Goal: Check status: Check status

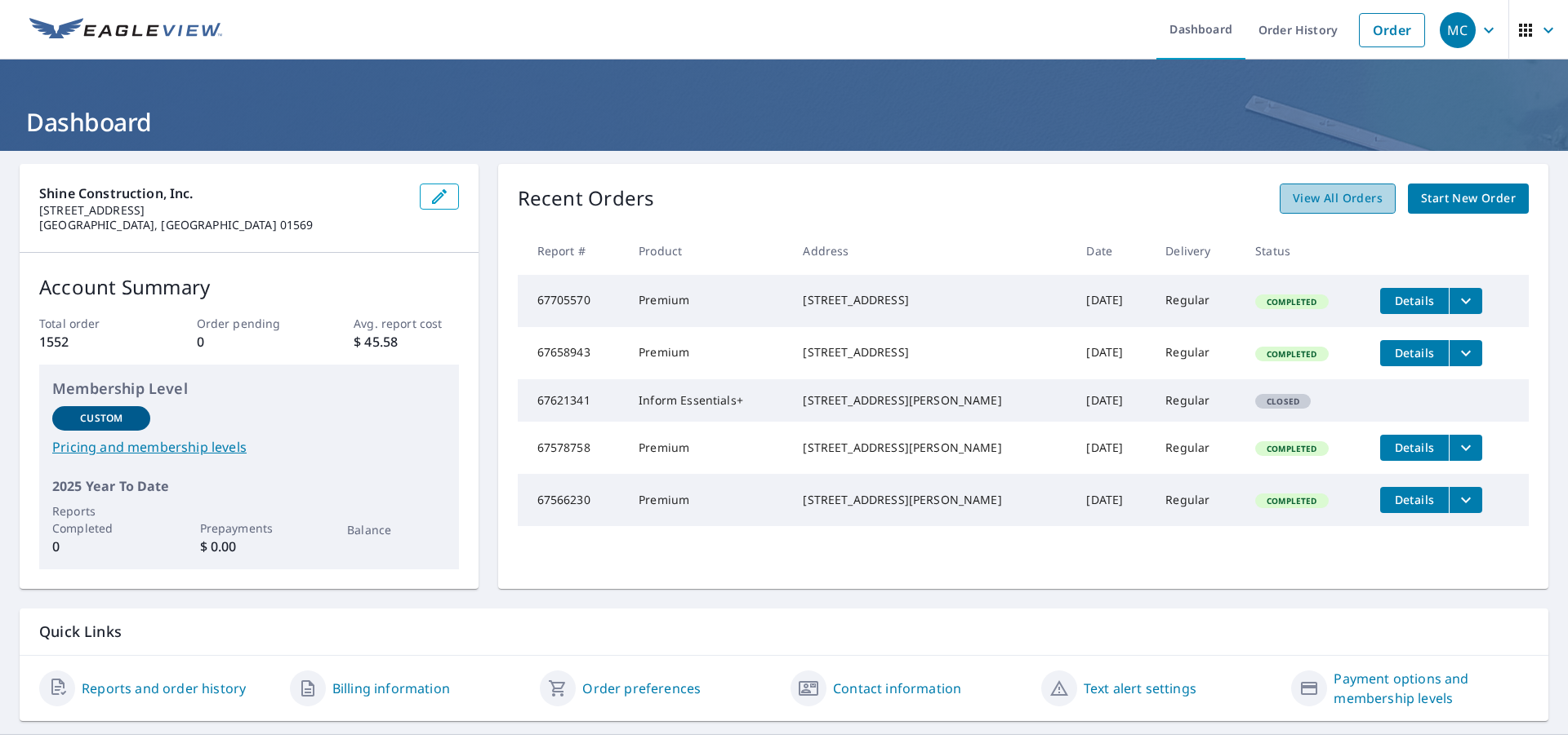
click at [1345, 209] on link "View All Orders" at bounding box center [1337, 198] width 116 height 30
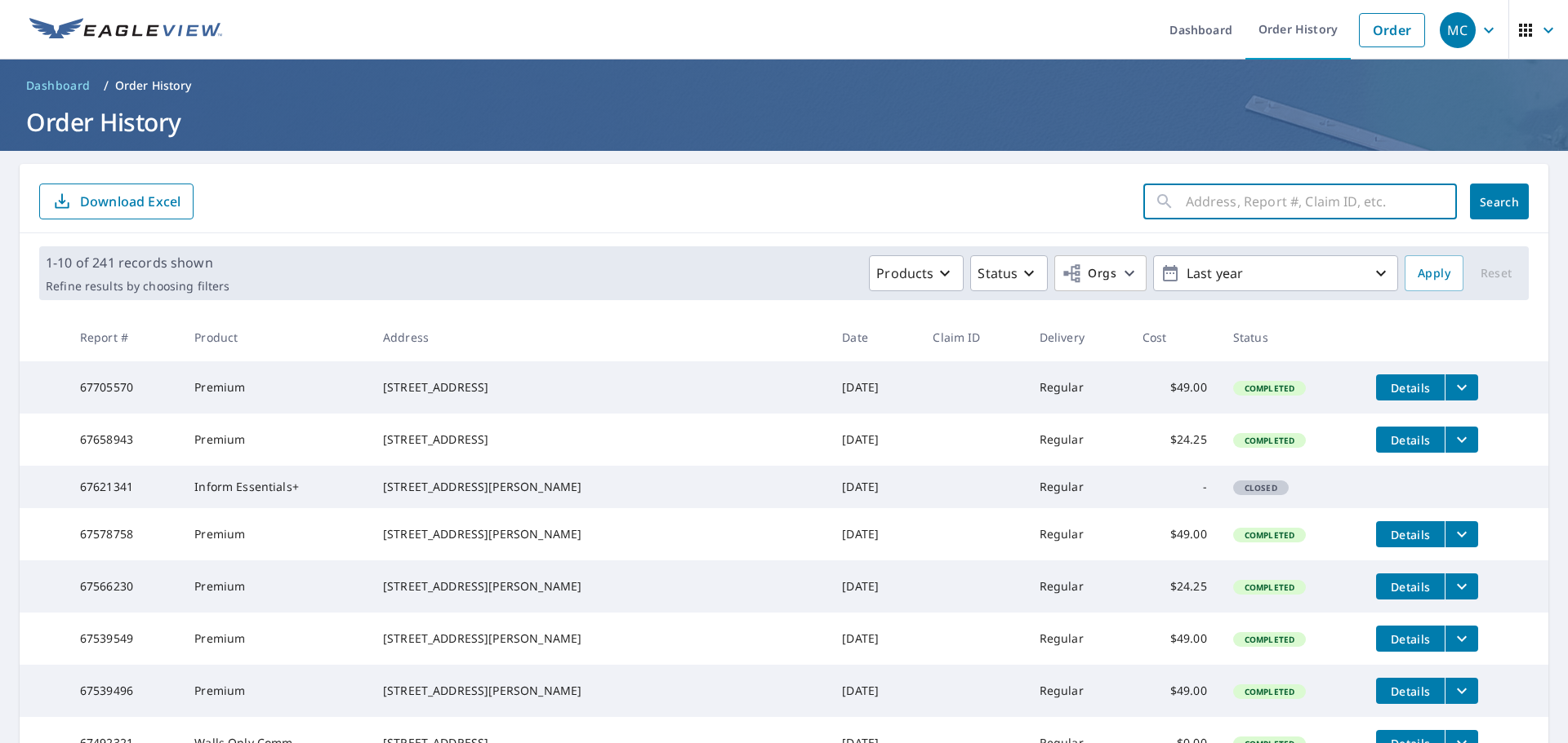
click at [1188, 198] on input "text" at bounding box center [1321, 201] width 271 height 46
click at [645, 496] on div "[STREET_ADDRESS][PERSON_NAME]" at bounding box center [599, 488] width 433 height 16
click at [828, 612] on td "[DATE]" at bounding box center [873, 587] width 90 height 52
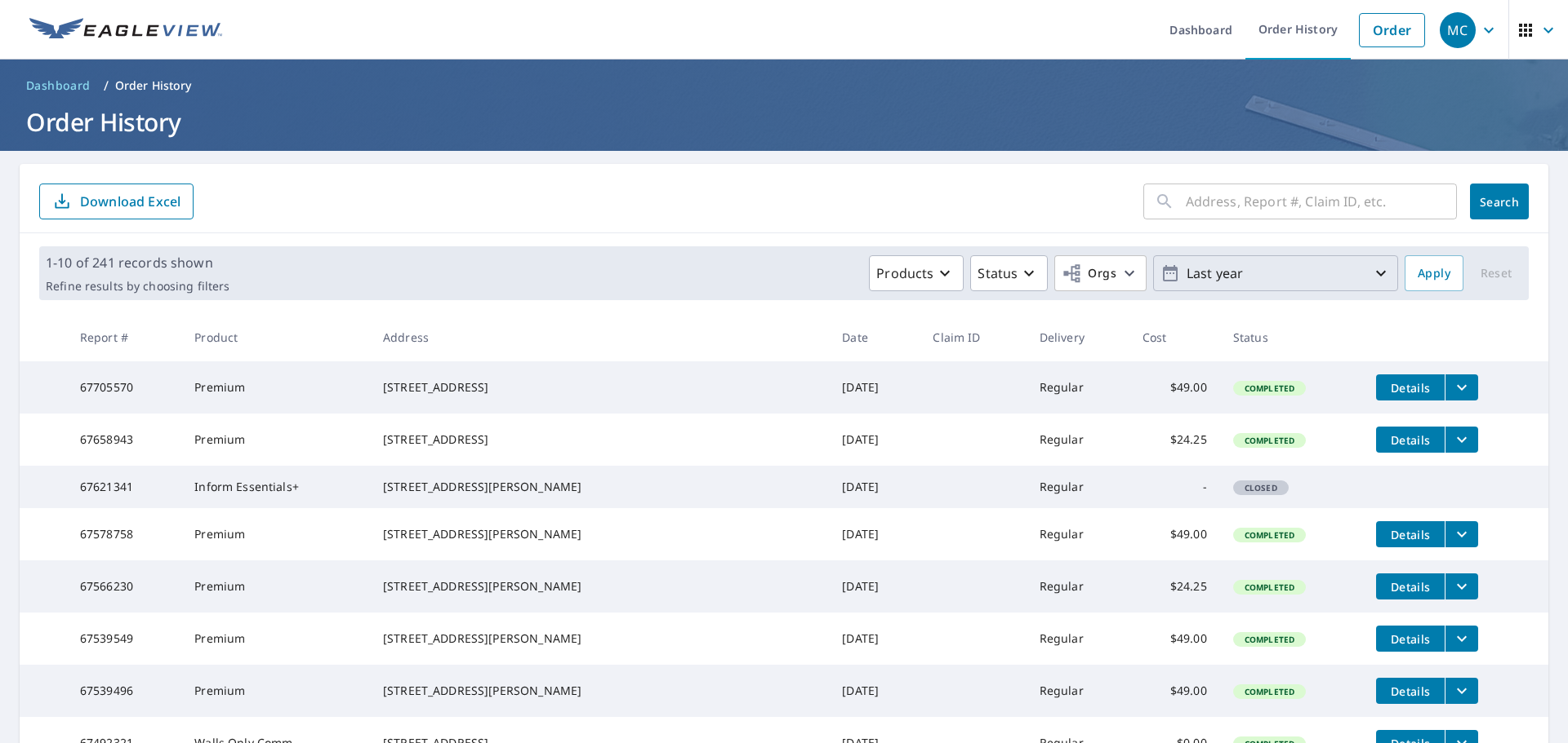
click at [1206, 276] on p "Last year" at bounding box center [1275, 274] width 191 height 29
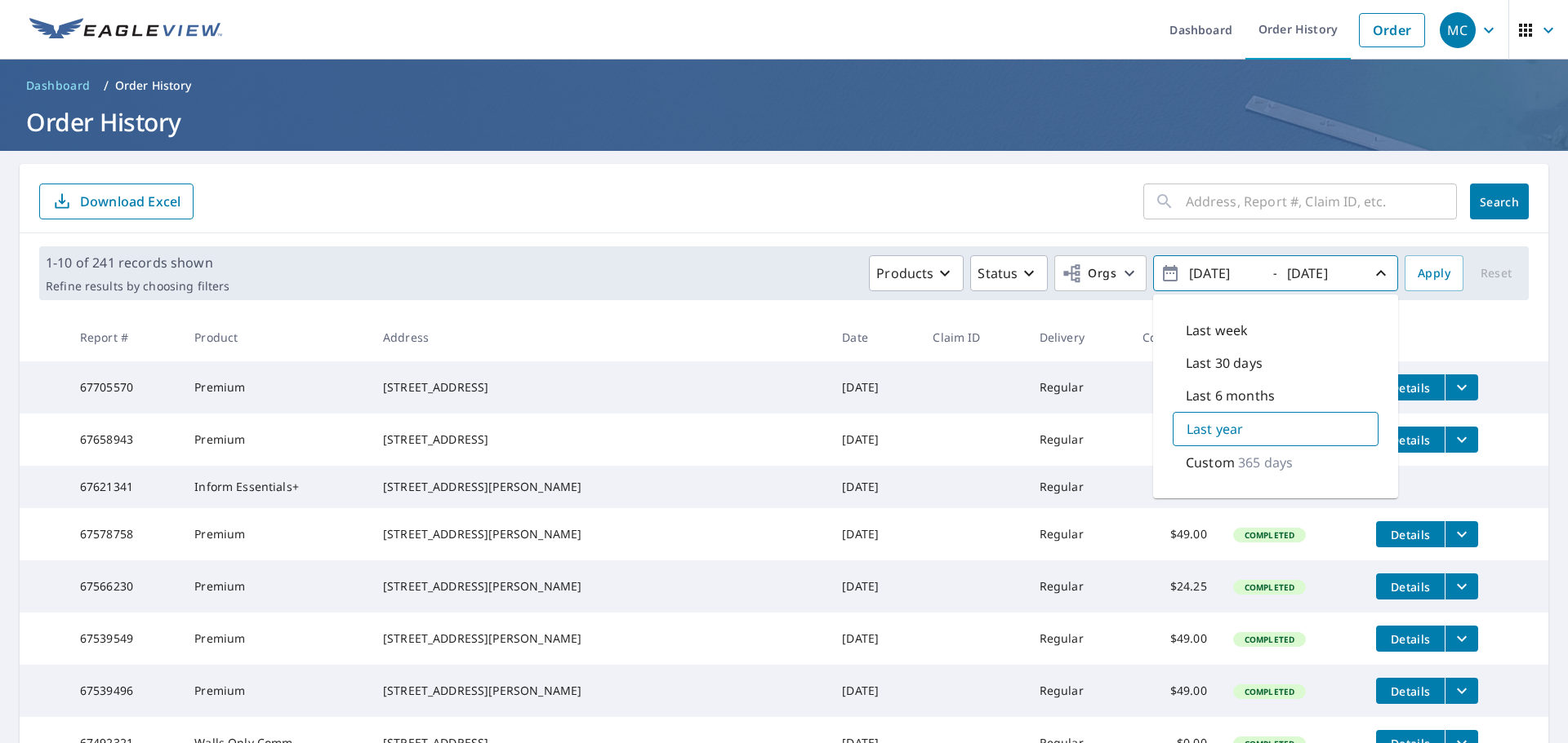
click at [1238, 200] on input "text" at bounding box center [1321, 201] width 271 height 46
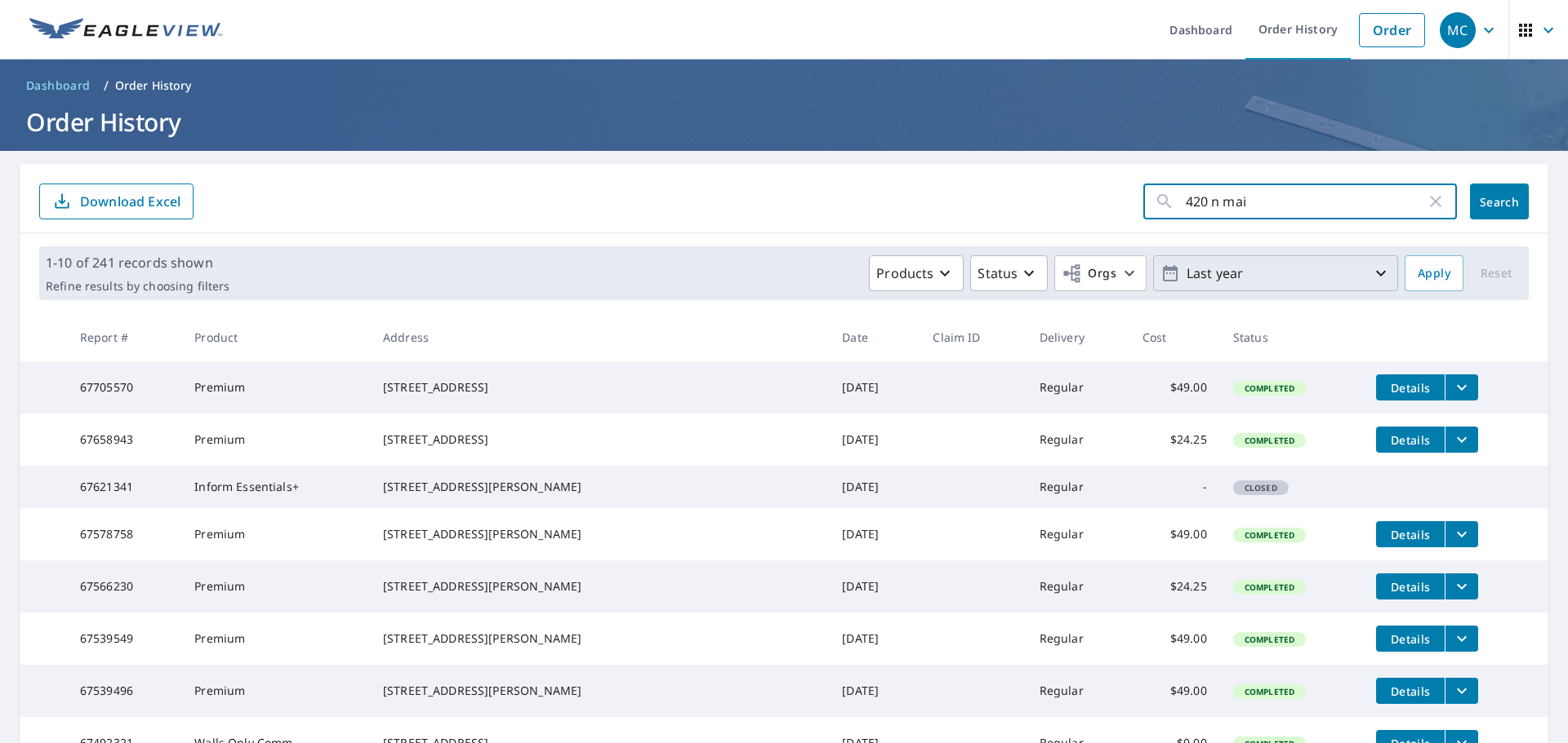
type input "[STREET_ADDRESS]"
click button "Search" at bounding box center [1498, 201] width 59 height 36
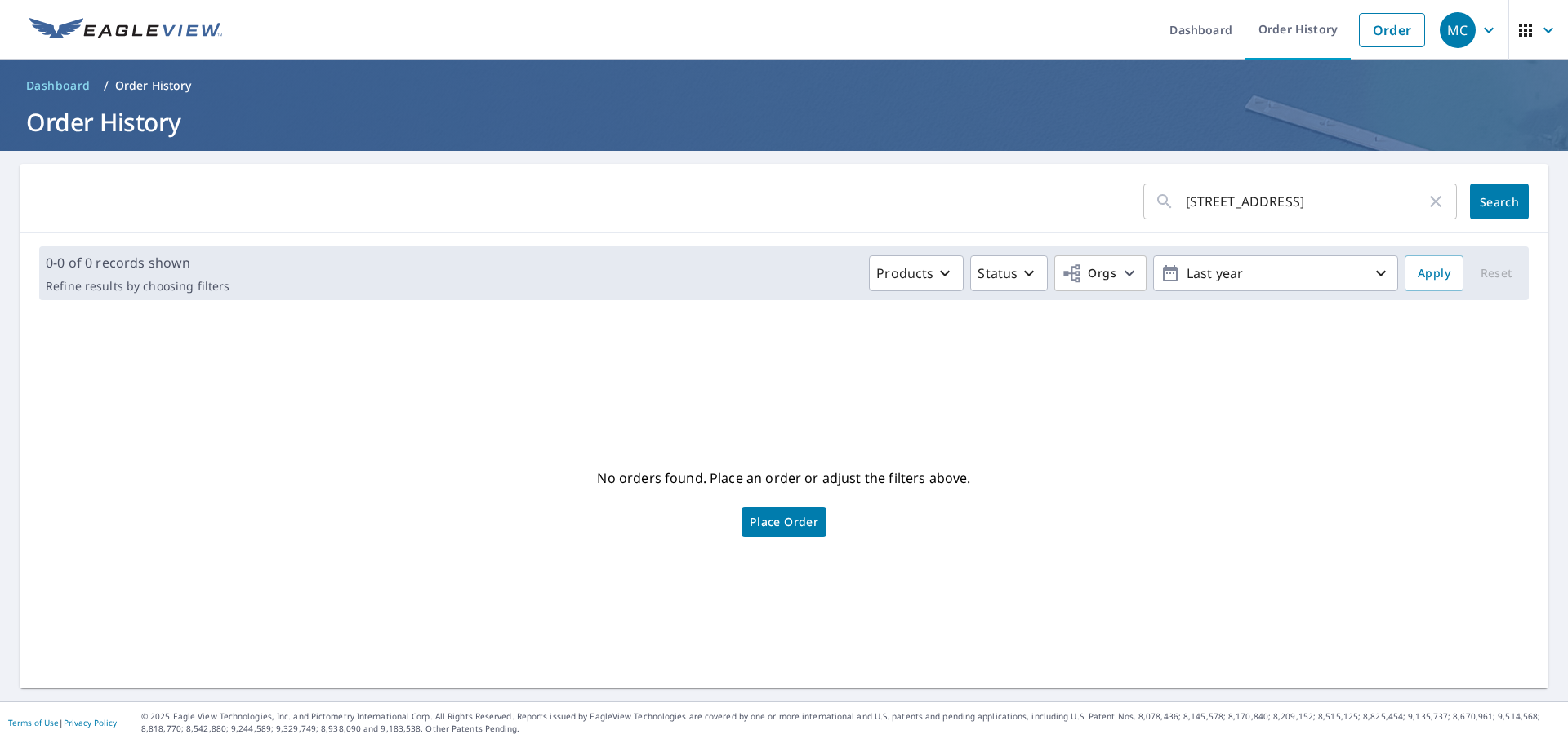
click at [1262, 203] on input "[STREET_ADDRESS]" at bounding box center [1306, 201] width 240 height 46
type input "420"
click button "Search" at bounding box center [1498, 201] width 59 height 36
